Goal: Navigation & Orientation: Find specific page/section

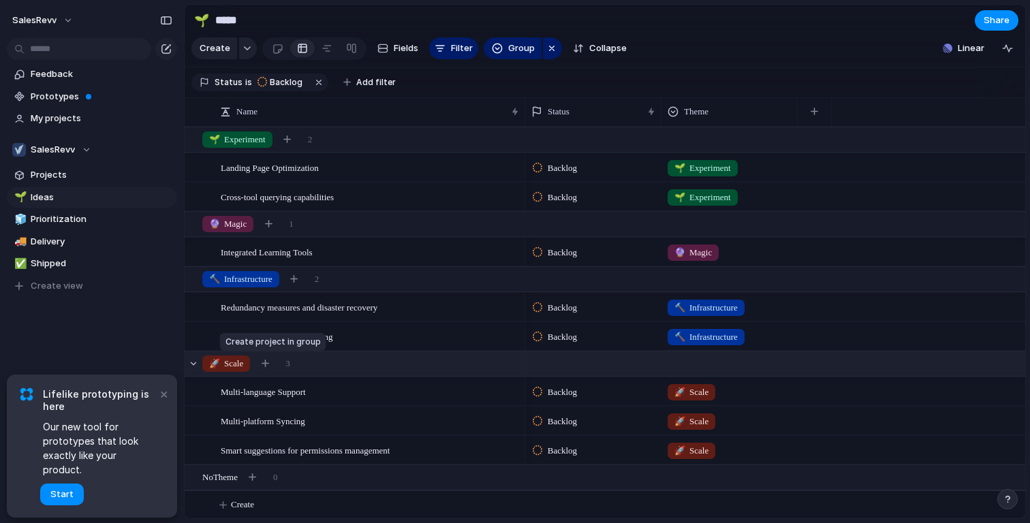
scroll to position [2, 0]
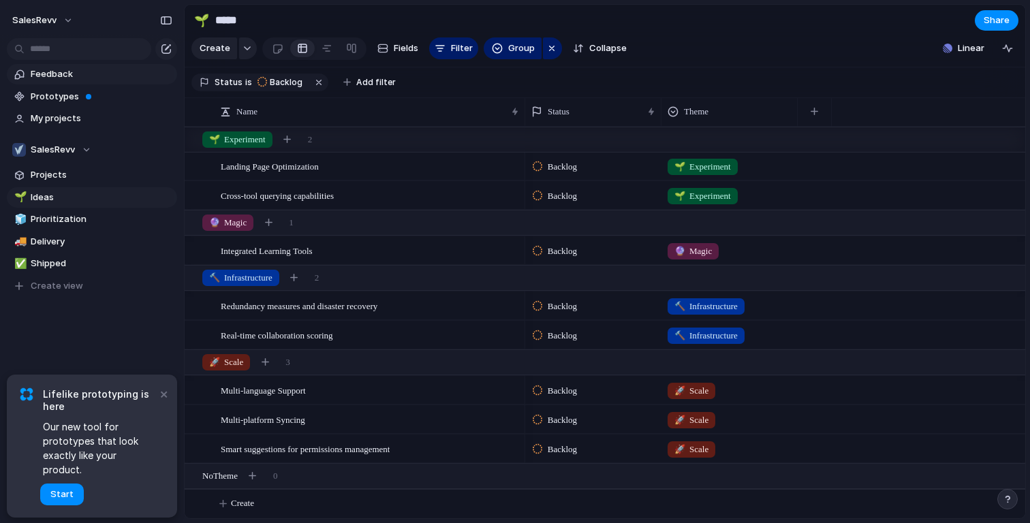
click at [54, 71] on span "Feedback" at bounding box center [102, 74] width 142 height 14
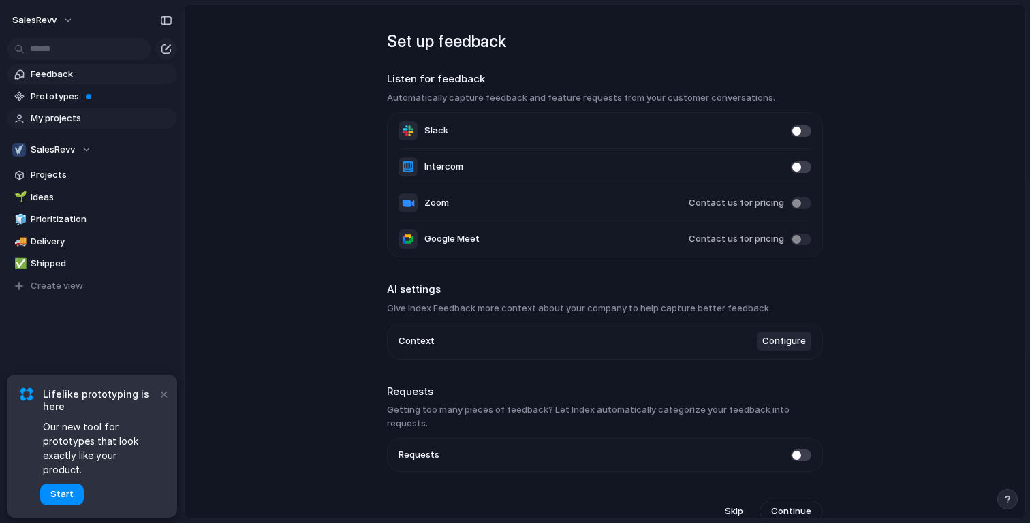
click at [62, 122] on span "My projects" at bounding box center [102, 119] width 142 height 14
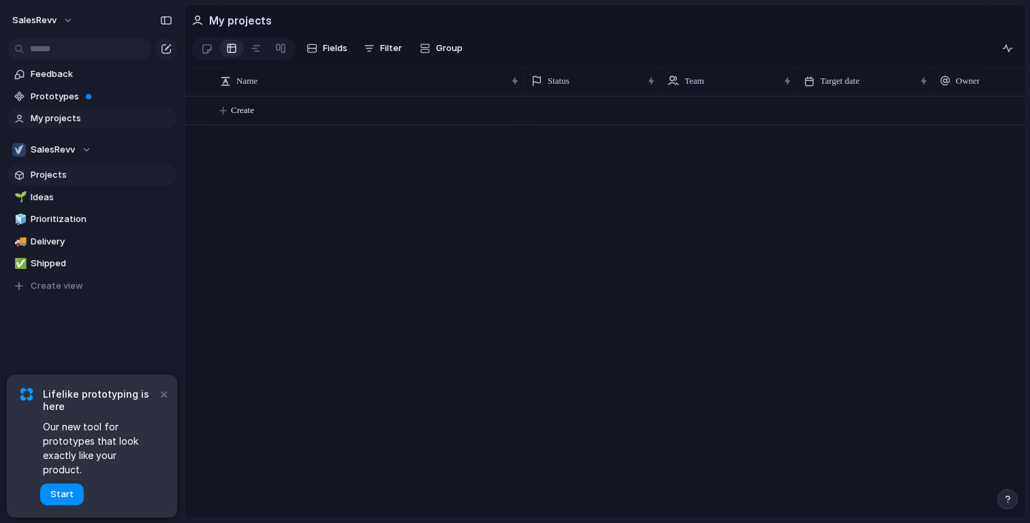
click at [63, 178] on span "Projects" at bounding box center [102, 175] width 142 height 14
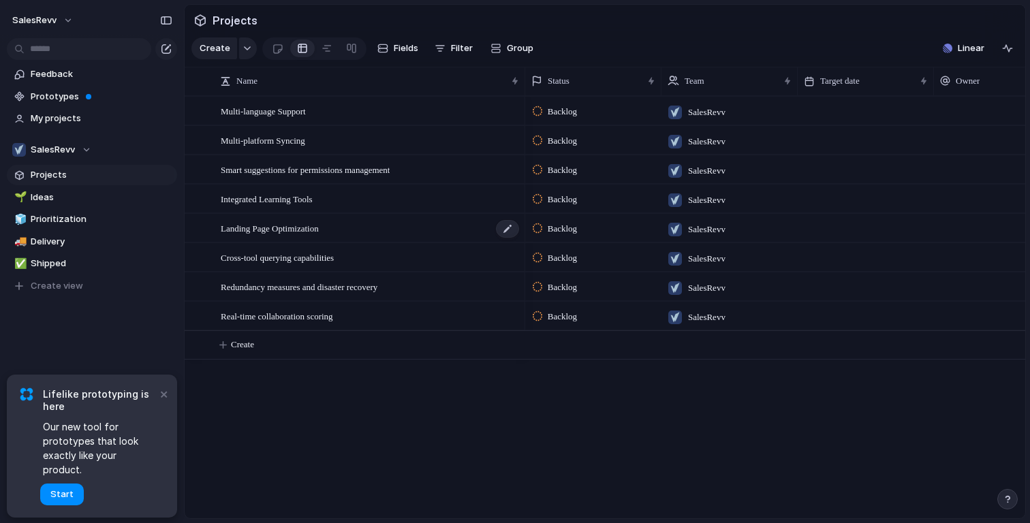
click at [313, 233] on span "Landing Page Optimization" at bounding box center [270, 228] width 98 height 16
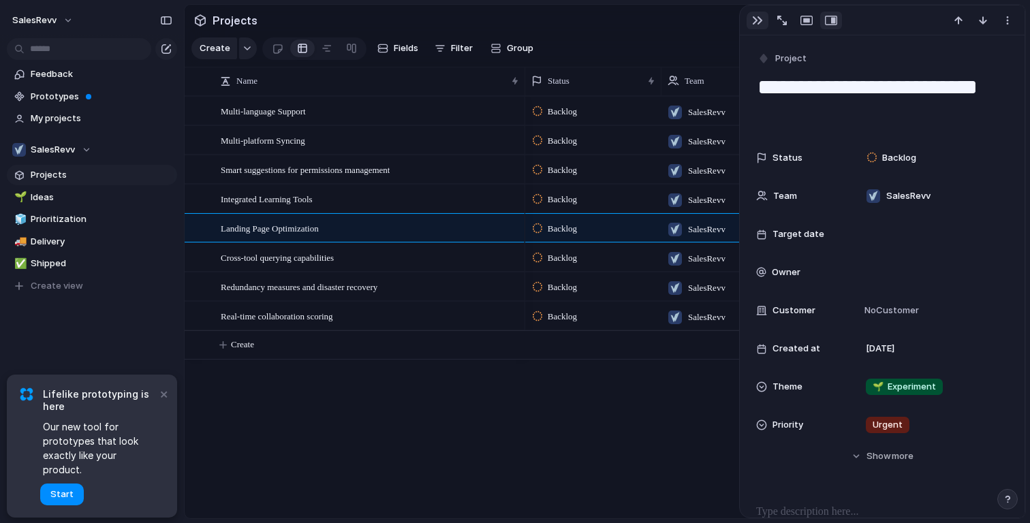
click at [754, 19] on div "button" at bounding box center [757, 20] width 11 height 11
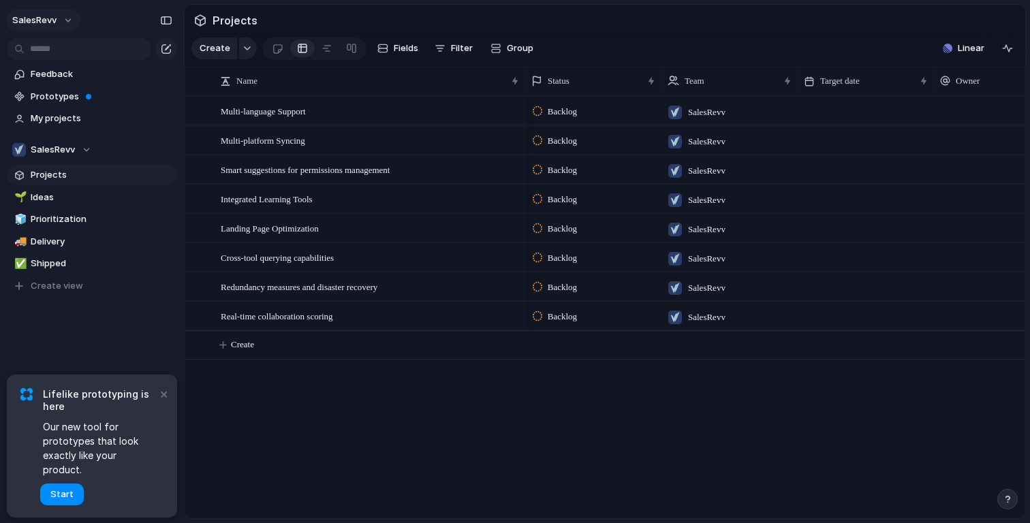
click at [70, 16] on button "SalesRevv" at bounding box center [43, 21] width 74 height 22
click at [63, 47] on span "Settings" at bounding box center [49, 51] width 37 height 14
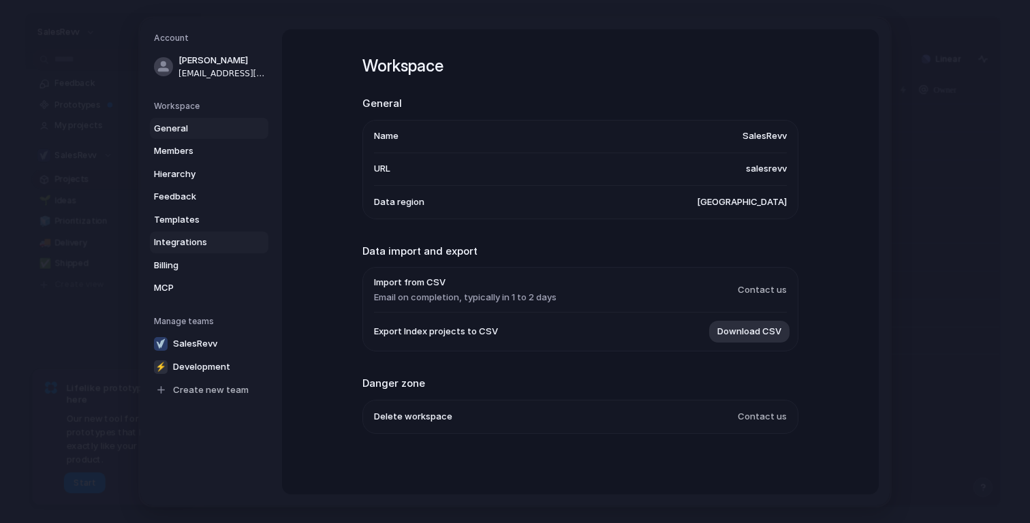
click at [193, 237] on span "Integrations" at bounding box center [197, 243] width 87 height 14
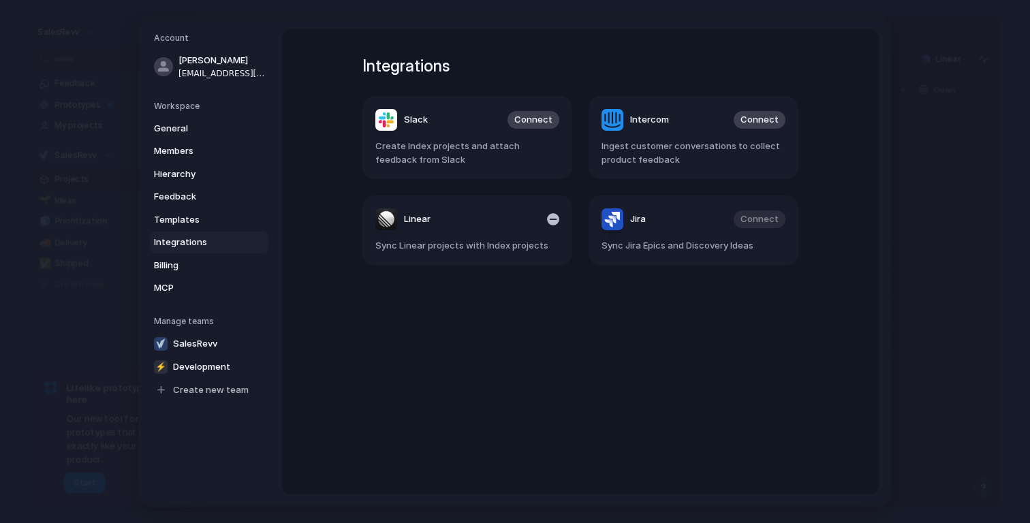
click at [501, 221] on header "Linear" at bounding box center [467, 219] width 184 height 22
click at [417, 218] on span "Linear" at bounding box center [417, 220] width 27 height 14
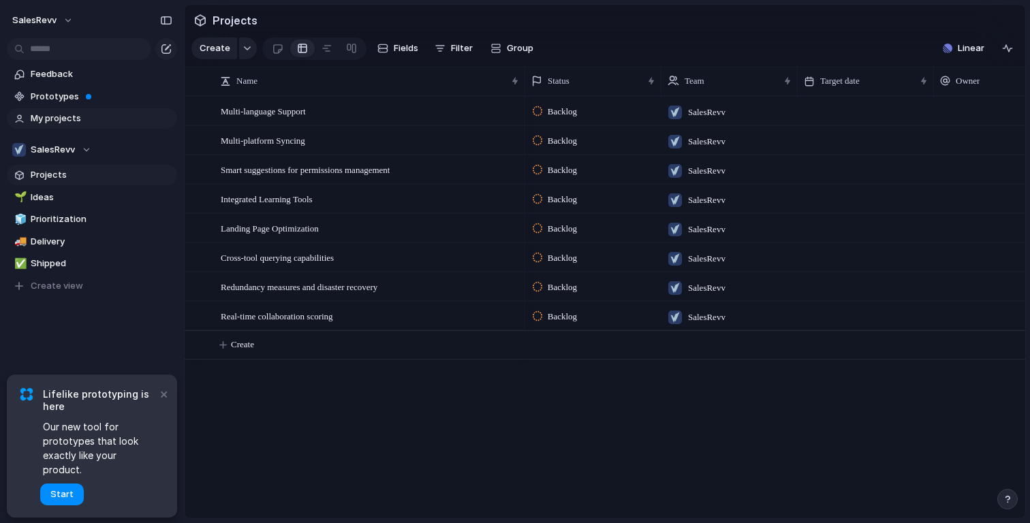
click at [74, 114] on span "My projects" at bounding box center [102, 119] width 142 height 14
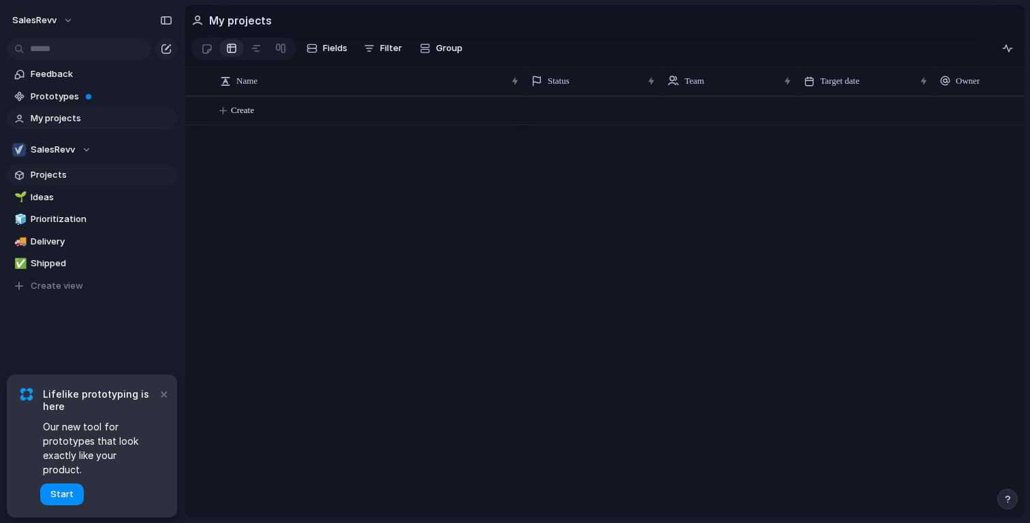
click at [74, 177] on span "Projects" at bounding box center [102, 175] width 142 height 14
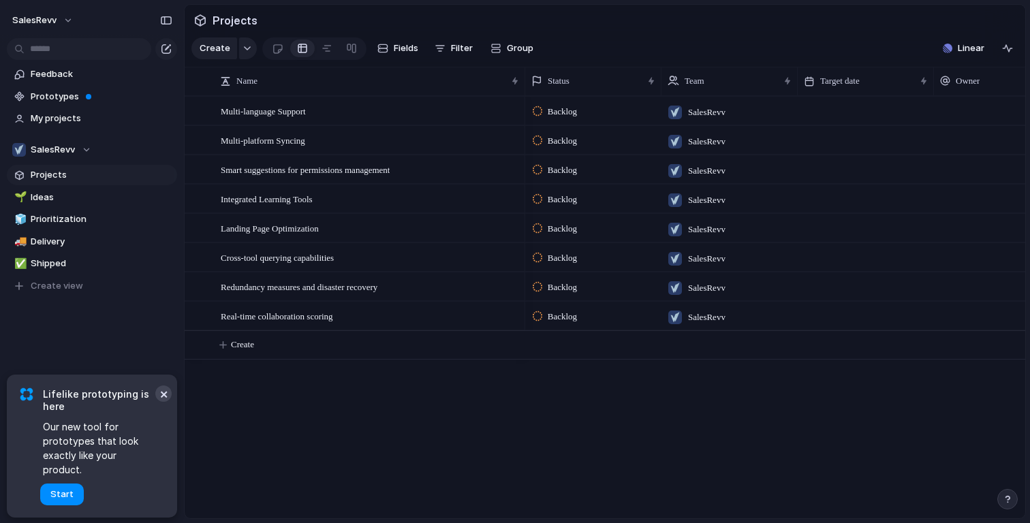
click at [161, 402] on button "×" at bounding box center [163, 394] width 16 height 16
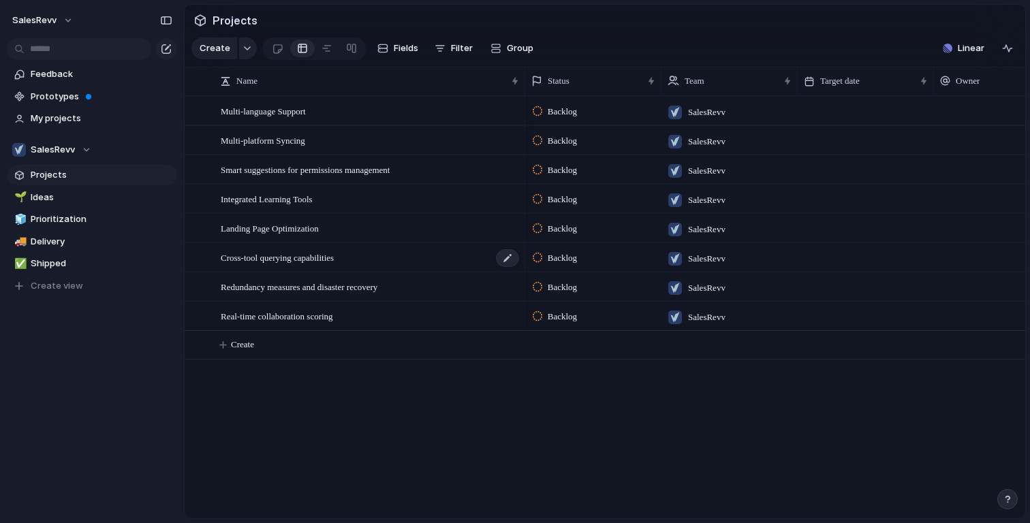
click at [313, 263] on span "Cross-tool querying capabilities" at bounding box center [277, 257] width 113 height 16
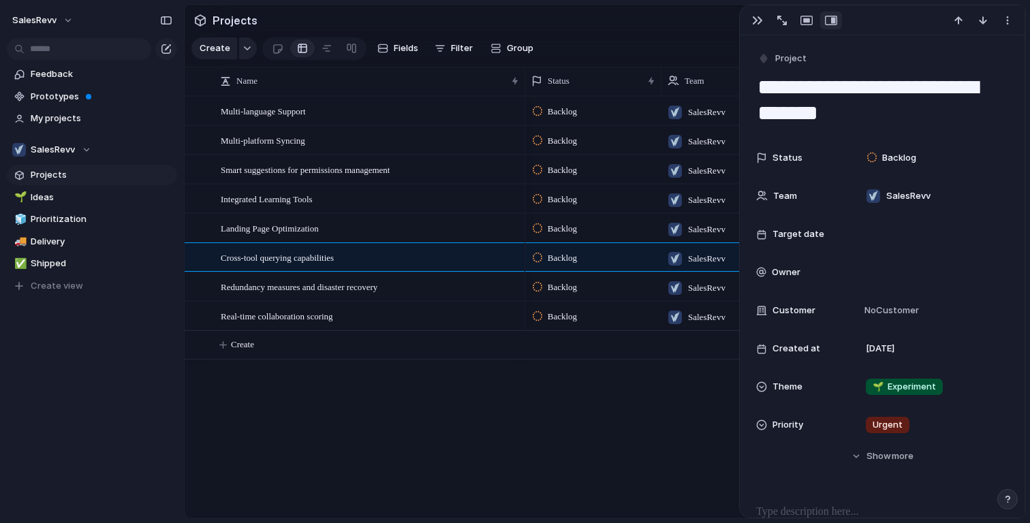
click at [624, 414] on div "Backlog SalesRevv Backlog SalesRevv Backlog SalesRevv Backlog SalesRevv Backlog…" at bounding box center [775, 307] width 500 height 422
click at [761, 23] on div "button" at bounding box center [757, 20] width 11 height 11
